Goal: Information Seeking & Learning: Learn about a topic

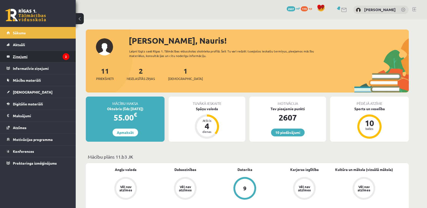
click at [49, 56] on legend "Ziņojumi 2" at bounding box center [41, 57] width 57 height 12
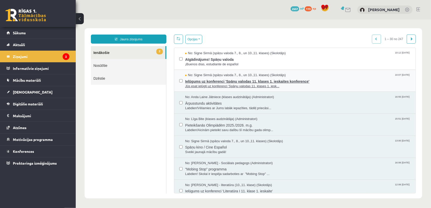
click at [299, 80] on span "Ielūgums uz konferenci 'Spāņu valodas 11. klases 1. ieskaites konference'" at bounding box center [297, 80] width 225 height 6
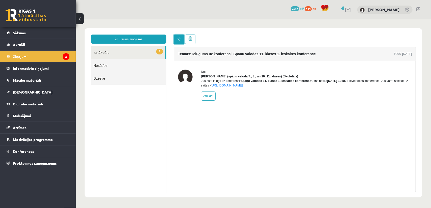
click at [175, 40] on link at bounding box center [179, 39] width 10 height 10
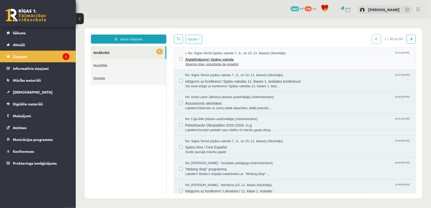
click at [221, 59] on span "Atgādinājums! Spāņu valoda" at bounding box center [297, 59] width 225 height 6
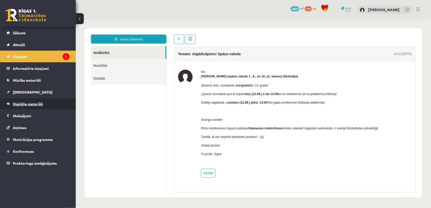
click at [43, 102] on link "Digitālie materiāli" at bounding box center [38, 104] width 63 height 12
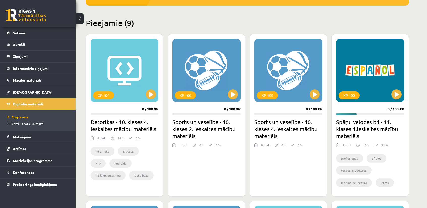
scroll to position [126, 0]
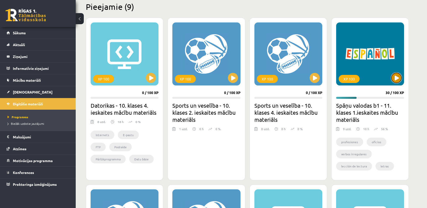
click at [394, 80] on button at bounding box center [396, 78] width 10 height 10
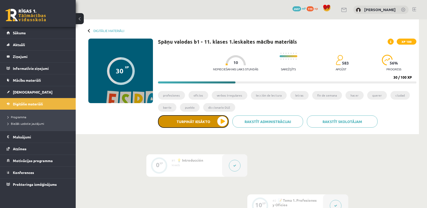
click at [209, 119] on button "Turpināt iesākto" at bounding box center [193, 121] width 71 height 13
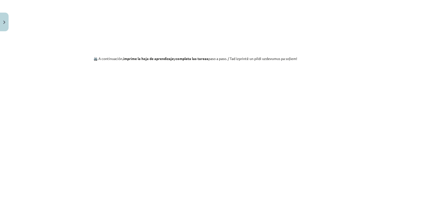
scroll to position [427, 0]
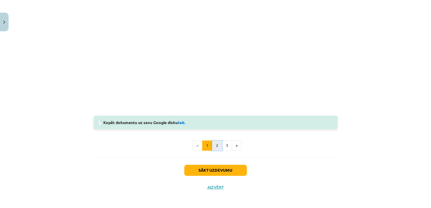
click at [219, 146] on button "2" at bounding box center [217, 146] width 10 height 10
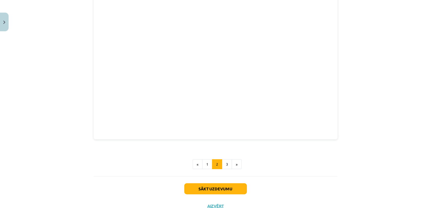
scroll to position [174, 0]
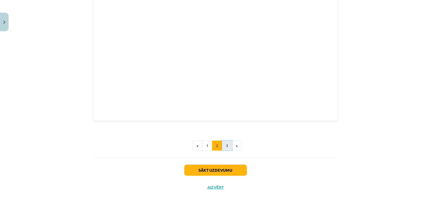
click at [226, 147] on button "3" at bounding box center [227, 146] width 10 height 10
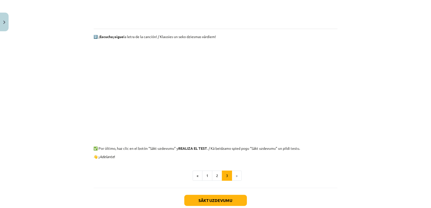
scroll to position [191, 0]
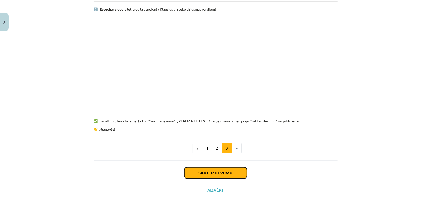
click at [225, 175] on button "Sākt uzdevumu" at bounding box center [215, 173] width 63 height 11
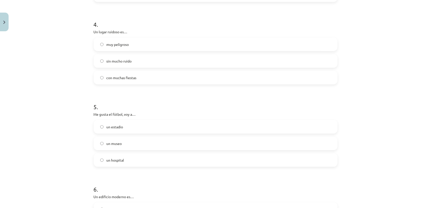
scroll to position [341, 0]
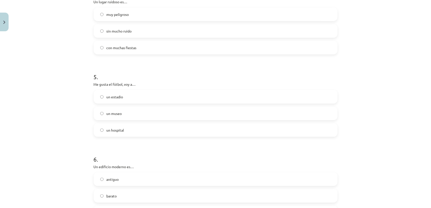
click at [130, 92] on label "un estadio" at bounding box center [215, 97] width 243 height 13
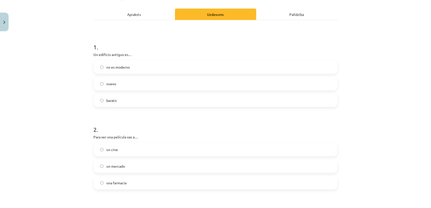
scroll to position [59, 0]
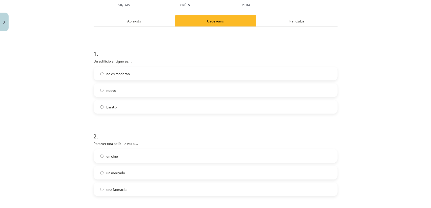
click at [104, 153] on label "un cine" at bounding box center [215, 156] width 243 height 13
click at [121, 70] on label "no es moderno" at bounding box center [215, 73] width 243 height 13
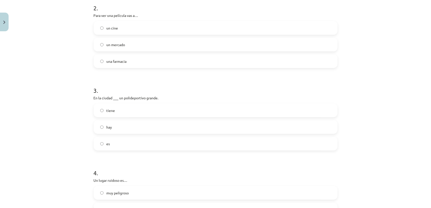
scroll to position [185, 0]
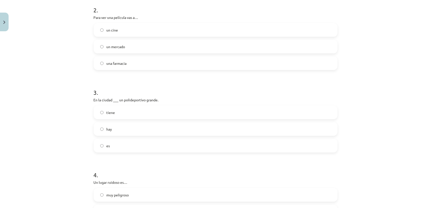
click at [101, 125] on label "hay" at bounding box center [215, 129] width 243 height 13
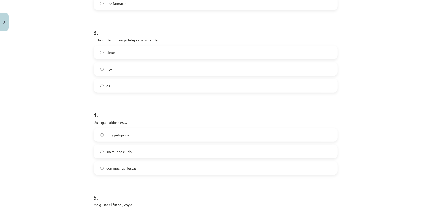
scroll to position [261, 0]
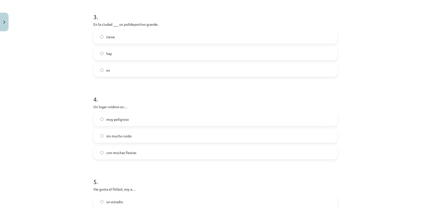
click at [116, 151] on span "con muchas fiestas" at bounding box center [121, 152] width 30 height 5
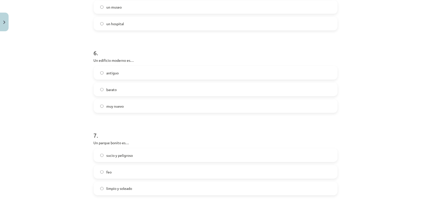
scroll to position [488, 0]
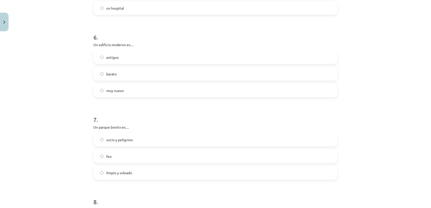
click at [95, 93] on label "muy nuevo" at bounding box center [215, 90] width 243 height 13
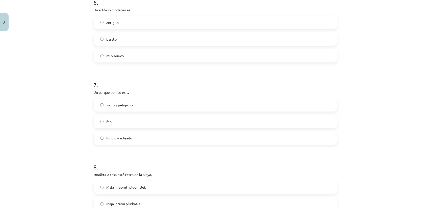
scroll to position [539, 0]
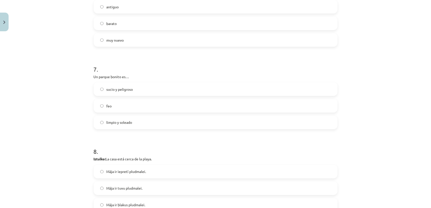
click at [128, 122] on span "limpio y soleado" at bounding box center [119, 122] width 26 height 5
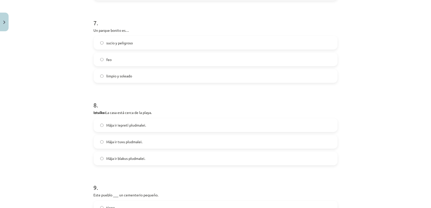
scroll to position [614, 0]
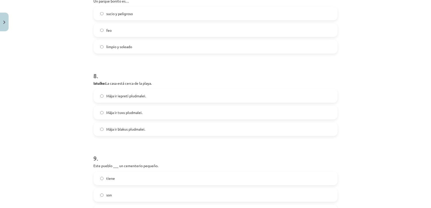
click at [108, 116] on label "Māja ir tuvu pludmalei." at bounding box center [215, 112] width 243 height 13
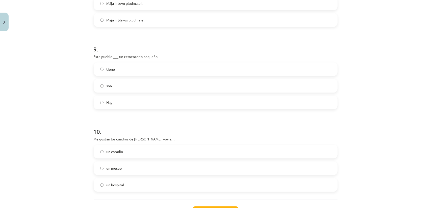
scroll to position [740, 0]
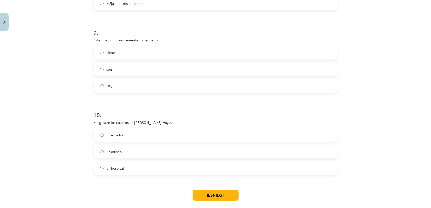
click at [111, 155] on label "un museo" at bounding box center [215, 151] width 243 height 13
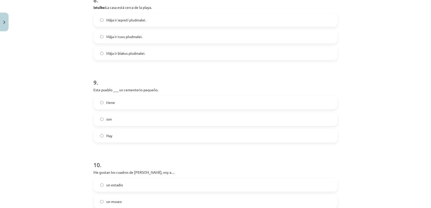
scroll to position [690, 0]
click at [101, 105] on label "tiene" at bounding box center [215, 103] width 243 height 13
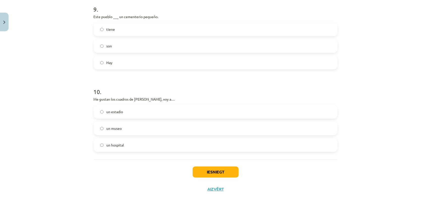
scroll to position [766, 0]
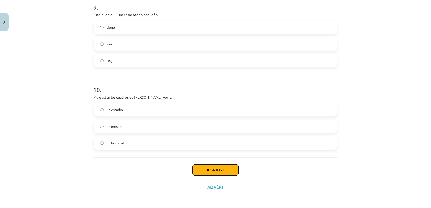
click at [202, 170] on button "Iesniegt" at bounding box center [216, 170] width 46 height 11
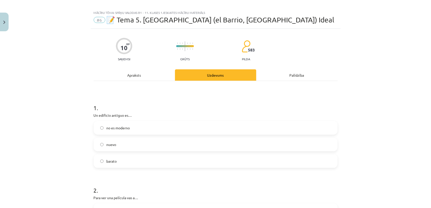
scroll to position [0, 0]
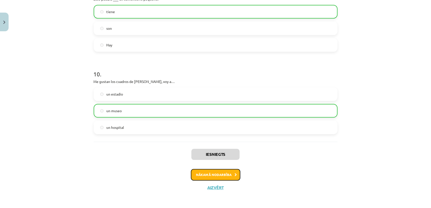
click at [219, 178] on button "Nākamā nodarbība" at bounding box center [215, 175] width 49 height 12
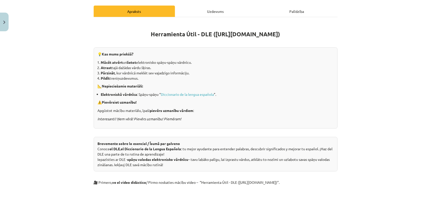
scroll to position [65, 0]
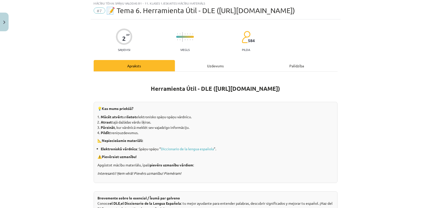
click at [199, 68] on div "Uzdevums" at bounding box center [215, 65] width 81 height 11
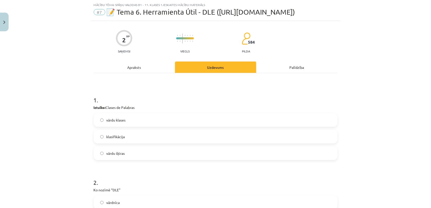
click at [150, 69] on div "Apraksts" at bounding box center [134, 67] width 81 height 11
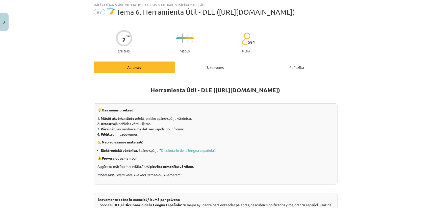
click at [193, 65] on div "Uzdevums" at bounding box center [215, 67] width 81 height 11
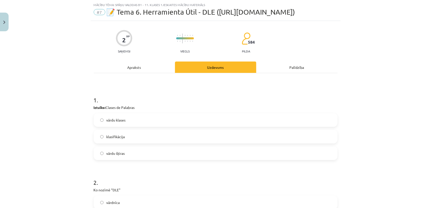
click at [153, 67] on div "Apraksts" at bounding box center [134, 67] width 81 height 11
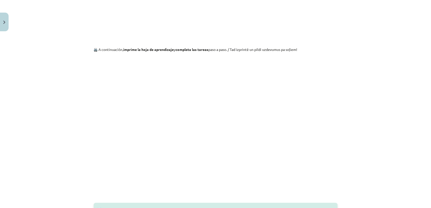
scroll to position [341, 0]
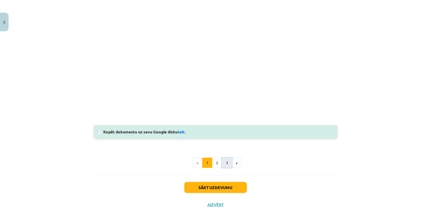
click at [222, 163] on button "3" at bounding box center [227, 163] width 10 height 10
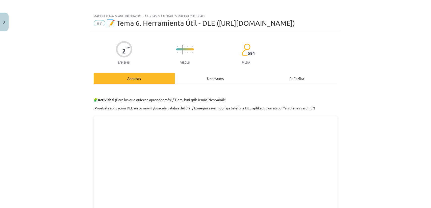
scroll to position [0, 0]
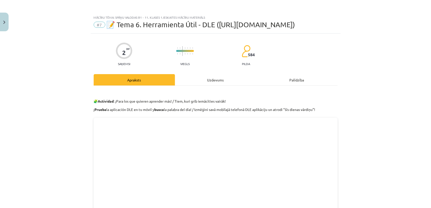
click at [202, 78] on div "Uzdevums" at bounding box center [215, 79] width 81 height 11
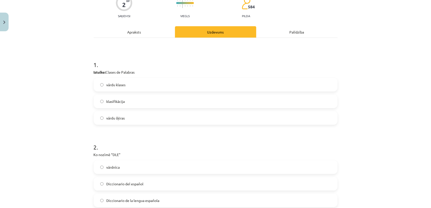
scroll to position [63, 0]
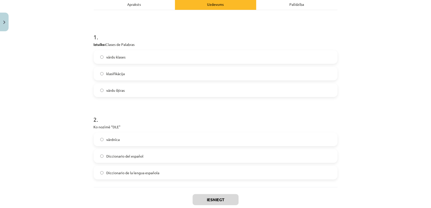
click at [140, 167] on label "Diccionario de la lengua española" at bounding box center [215, 173] width 243 height 13
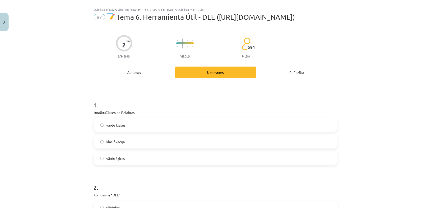
scroll to position [0, 0]
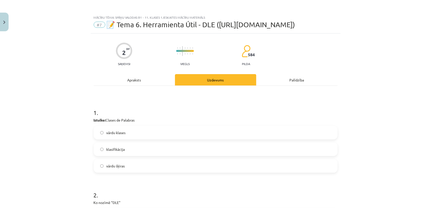
click at [142, 83] on div "Apraksts" at bounding box center [134, 79] width 81 height 11
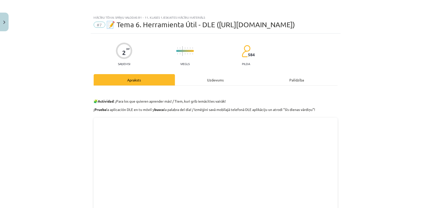
click at [195, 81] on div "Uzdevums" at bounding box center [215, 79] width 81 height 11
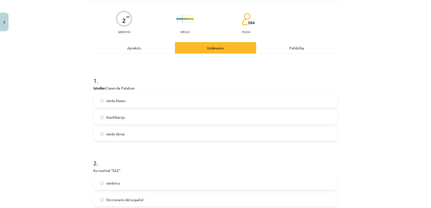
scroll to position [30, 0]
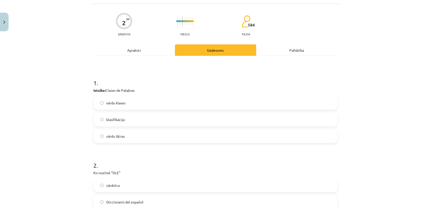
click at [143, 46] on div "Apraksts" at bounding box center [134, 49] width 81 height 11
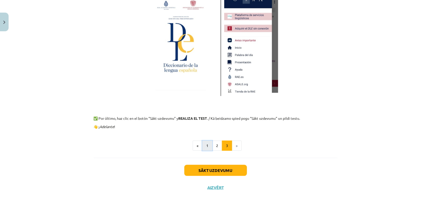
click at [204, 146] on button "1" at bounding box center [207, 146] width 10 height 10
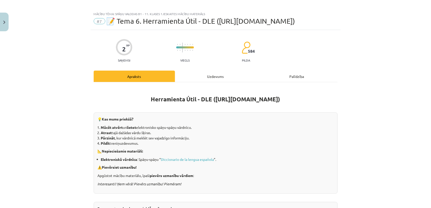
scroll to position [0, 0]
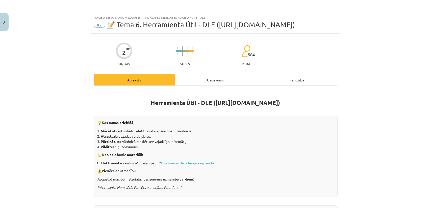
click at [198, 85] on div "Uzdevums" at bounding box center [215, 79] width 81 height 11
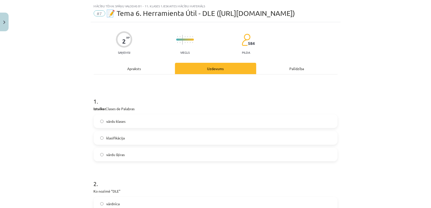
scroll to position [13, 0]
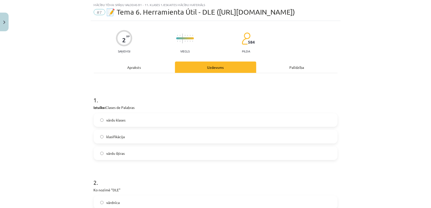
click at [135, 120] on label "vārdu klases" at bounding box center [215, 120] width 243 height 13
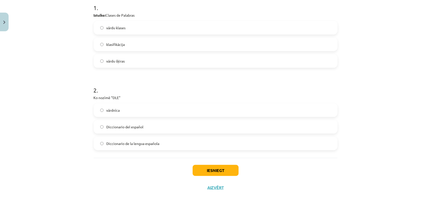
scroll to position [105, 0]
click at [227, 171] on button "Iesniegt" at bounding box center [216, 170] width 46 height 11
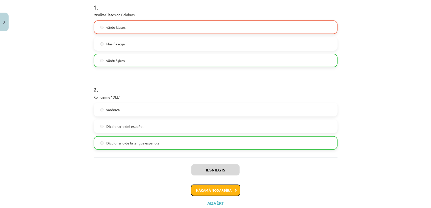
click at [206, 187] on button "Nākamā nodarbība" at bounding box center [215, 191] width 49 height 12
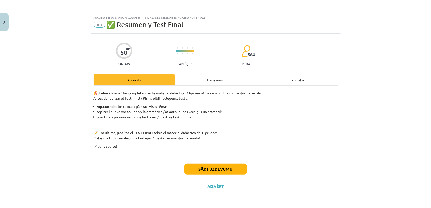
click at [211, 77] on div "Uzdevums" at bounding box center [215, 79] width 81 height 11
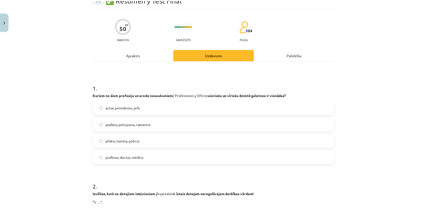
scroll to position [23, 0]
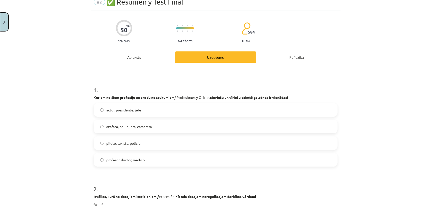
click at [3, 16] on button "Close" at bounding box center [4, 22] width 9 height 19
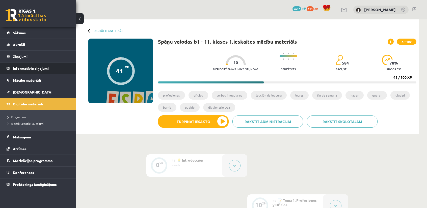
click at [34, 70] on legend "Informatīvie ziņojumi 0" at bounding box center [41, 69] width 57 height 12
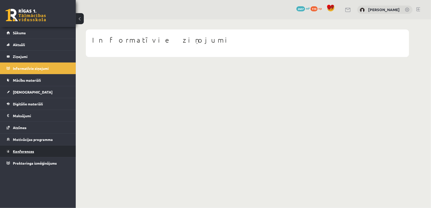
click at [39, 150] on link "Konferences" at bounding box center [38, 152] width 63 height 12
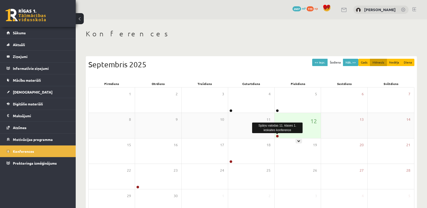
click at [278, 137] on link at bounding box center [277, 136] width 3 height 3
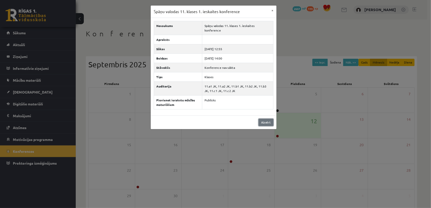
click at [259, 119] on link "Aizvērt" at bounding box center [265, 122] width 15 height 7
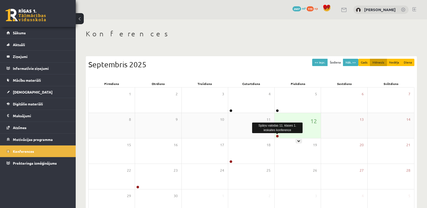
click at [278, 136] on link at bounding box center [277, 136] width 3 height 3
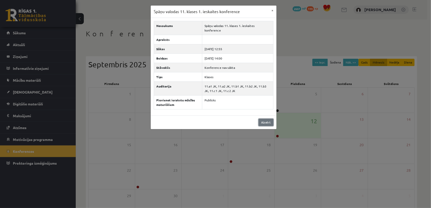
click at [266, 119] on link "Aizvērt" at bounding box center [265, 122] width 15 height 7
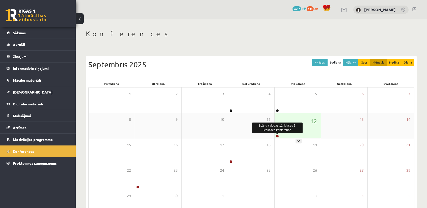
click at [277, 136] on link at bounding box center [277, 136] width 3 height 3
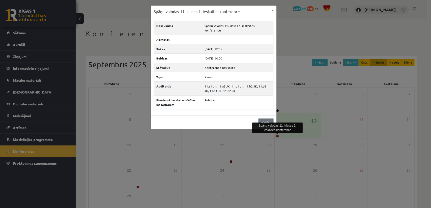
click at [262, 119] on link "Aizvērt" at bounding box center [265, 122] width 15 height 7
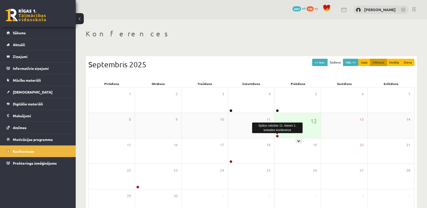
click at [277, 137] on link at bounding box center [277, 136] width 3 height 3
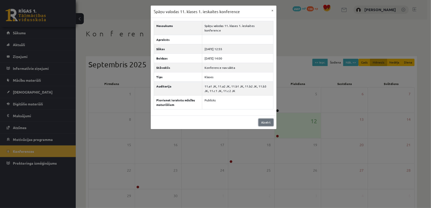
click at [263, 119] on link "Aizvērt" at bounding box center [265, 122] width 15 height 7
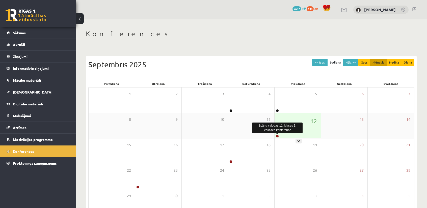
click at [277, 136] on link at bounding box center [277, 136] width 3 height 3
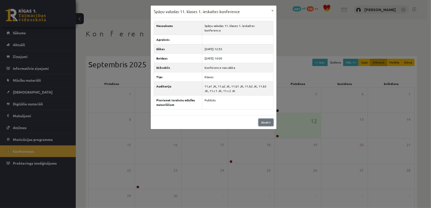
click at [264, 119] on link "Aizvērt" at bounding box center [265, 122] width 15 height 7
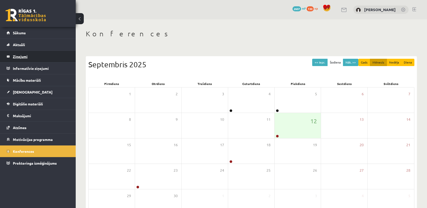
click at [33, 57] on legend "Ziņojumi 0" at bounding box center [41, 57] width 57 height 12
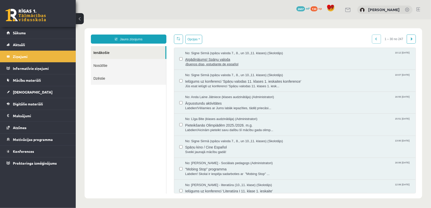
click at [218, 60] on span "Atgādinājums! Spāņu valoda" at bounding box center [297, 59] width 225 height 6
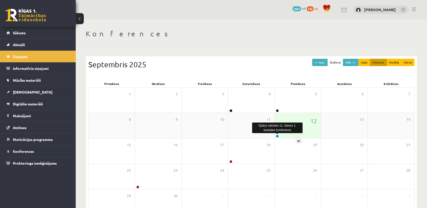
click at [276, 136] on link at bounding box center [277, 136] width 3 height 3
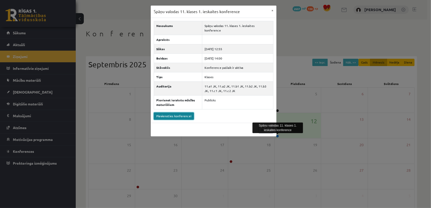
click at [180, 113] on link "Pievienoties konferencei" at bounding box center [174, 116] width 40 height 7
